Goal: Transaction & Acquisition: Purchase product/service

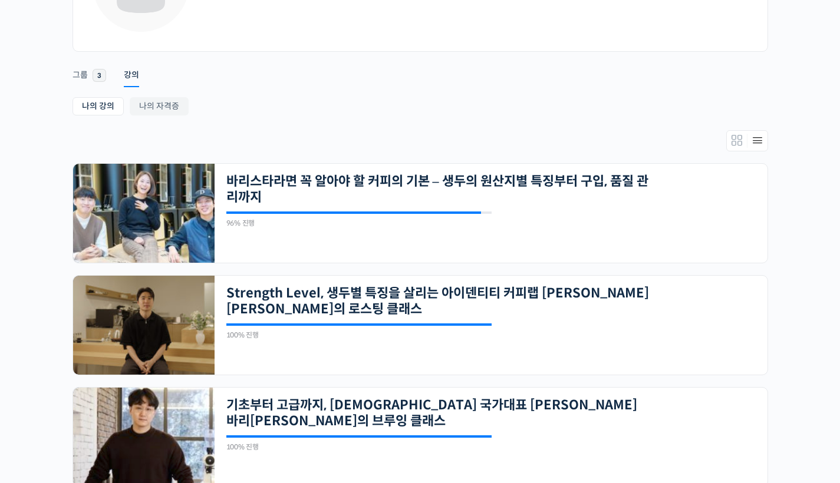
scroll to position [96, 0]
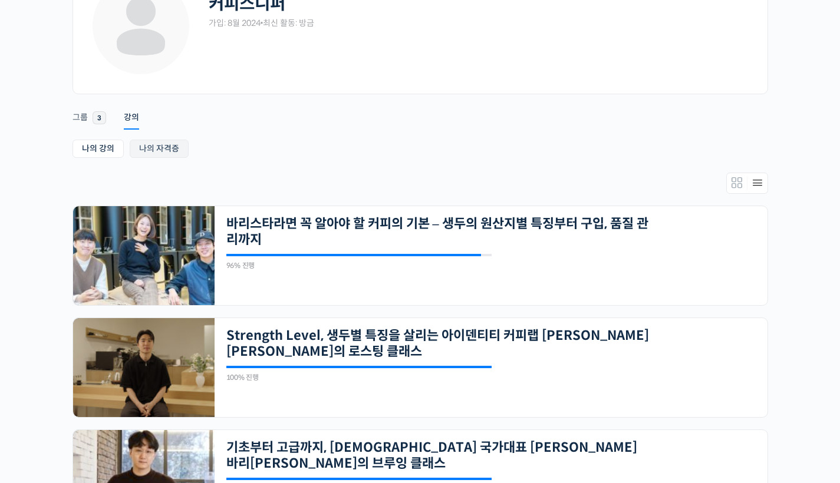
click at [144, 141] on link "나의 자격증" at bounding box center [159, 149] width 59 height 18
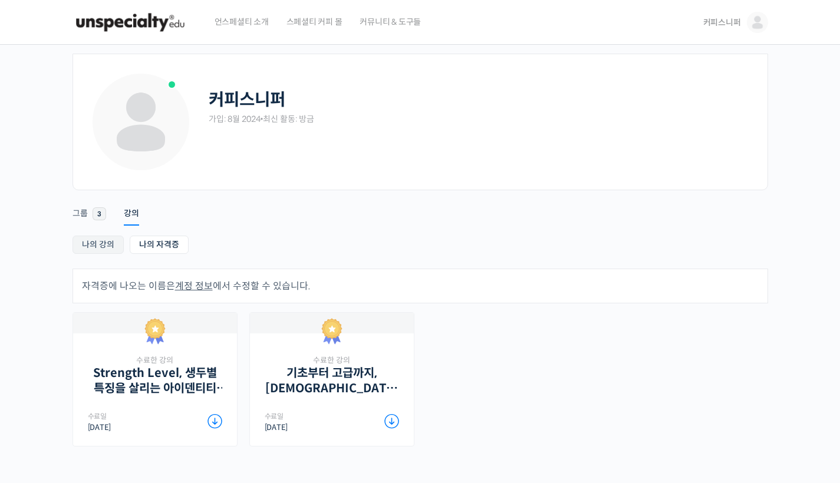
click at [98, 240] on link "나의 강의" at bounding box center [98, 245] width 51 height 18
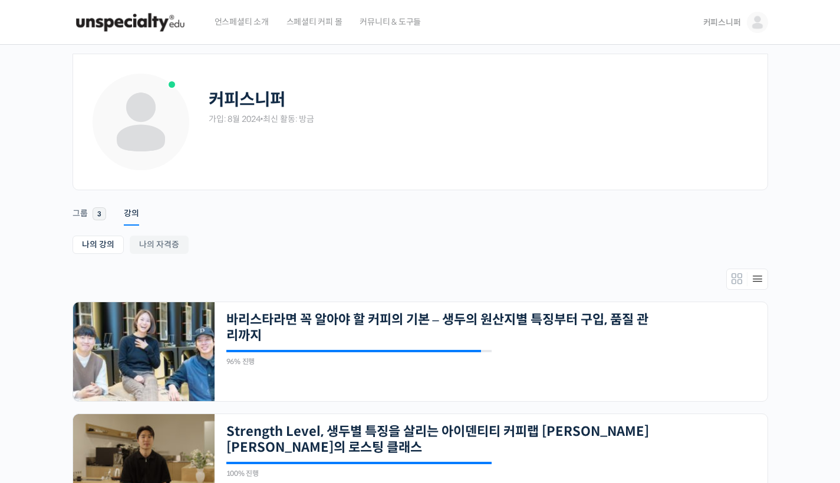
click at [152, 18] on img at bounding box center [131, 22] width 116 height 35
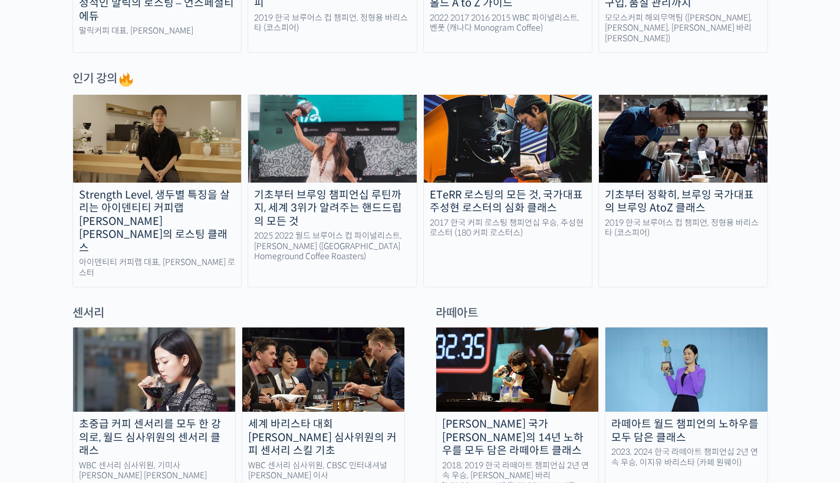
scroll to position [609, 0]
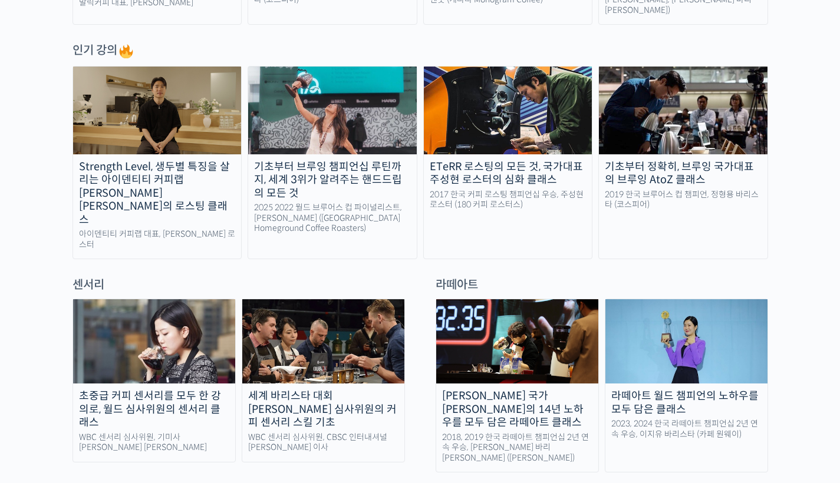
click at [360, 169] on div "기초부터 브루잉 챔피언십 루틴까지, 세계 3위가 알려주는 핸드드립의 모든 것" at bounding box center [332, 180] width 169 height 40
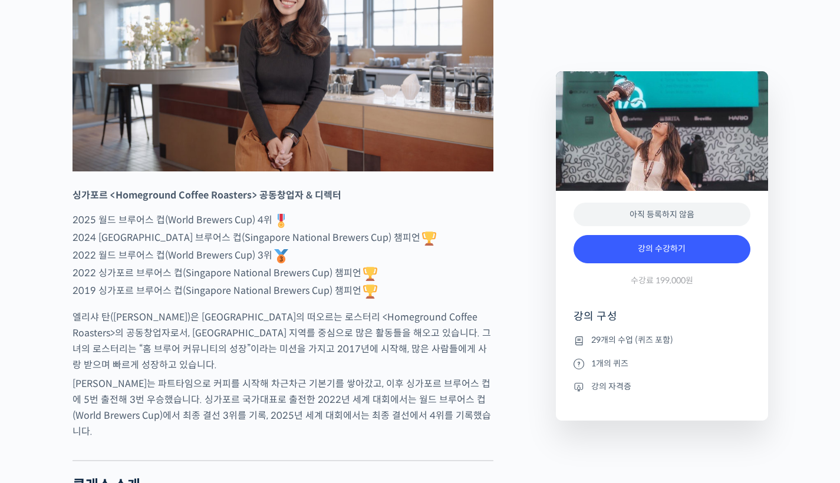
scroll to position [674, 0]
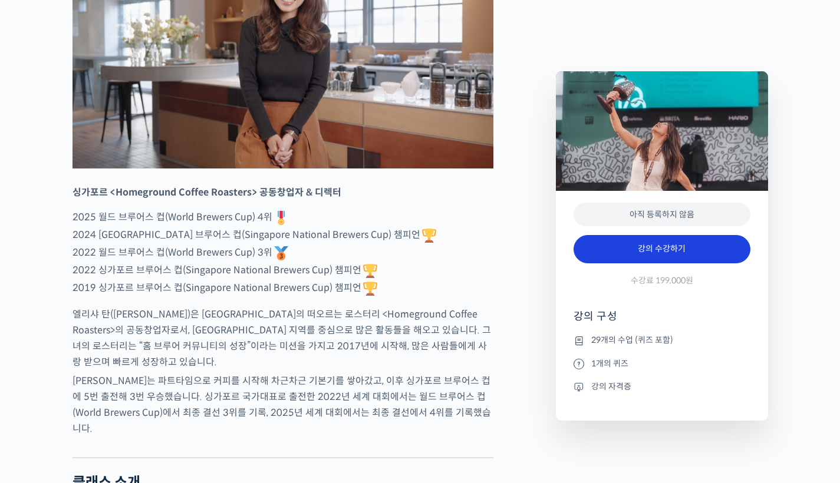
click at [669, 258] on link "강의 수강하기" at bounding box center [662, 249] width 177 height 28
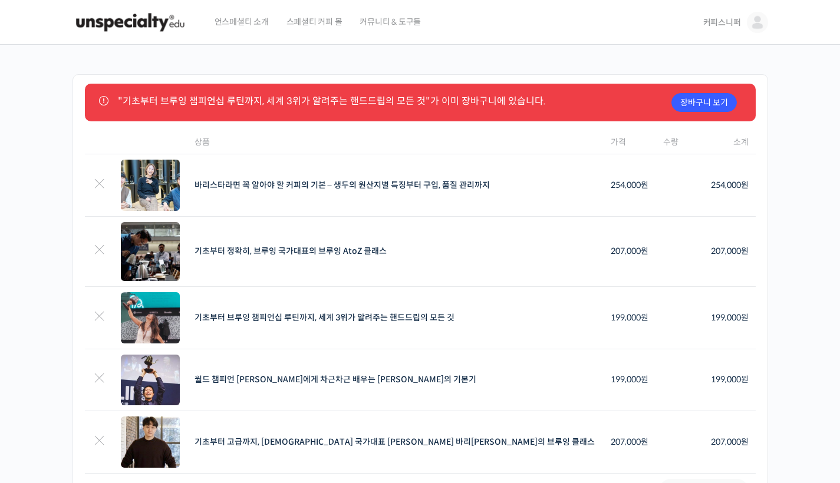
click at [167, 12] on img at bounding box center [131, 22] width 116 height 35
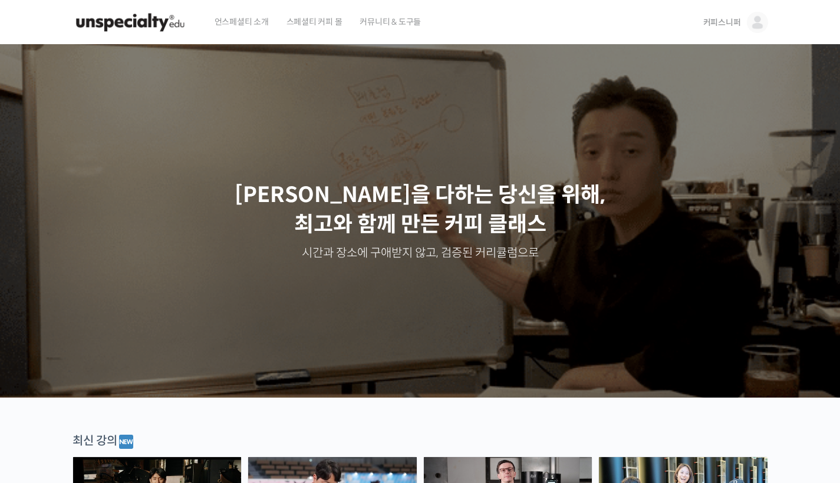
click at [253, 31] on span "언스페셜티 소개" at bounding box center [242, 21] width 54 height 45
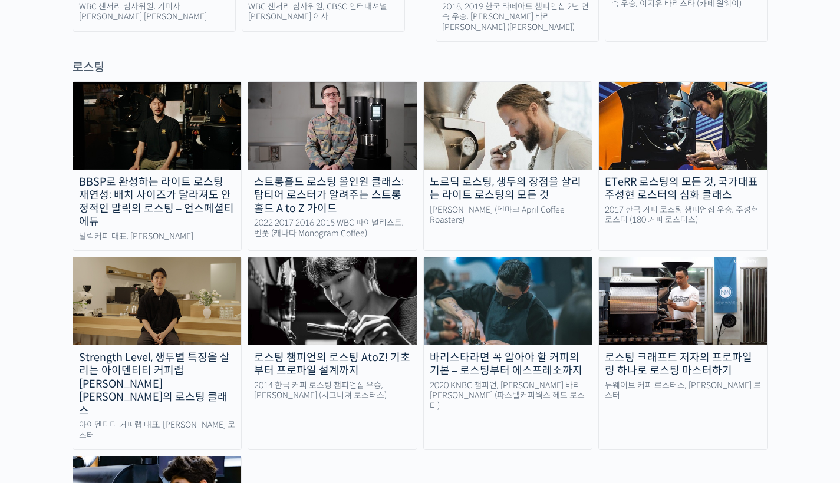
scroll to position [1056, 0]
